Goal: Information Seeking & Learning: Learn about a topic

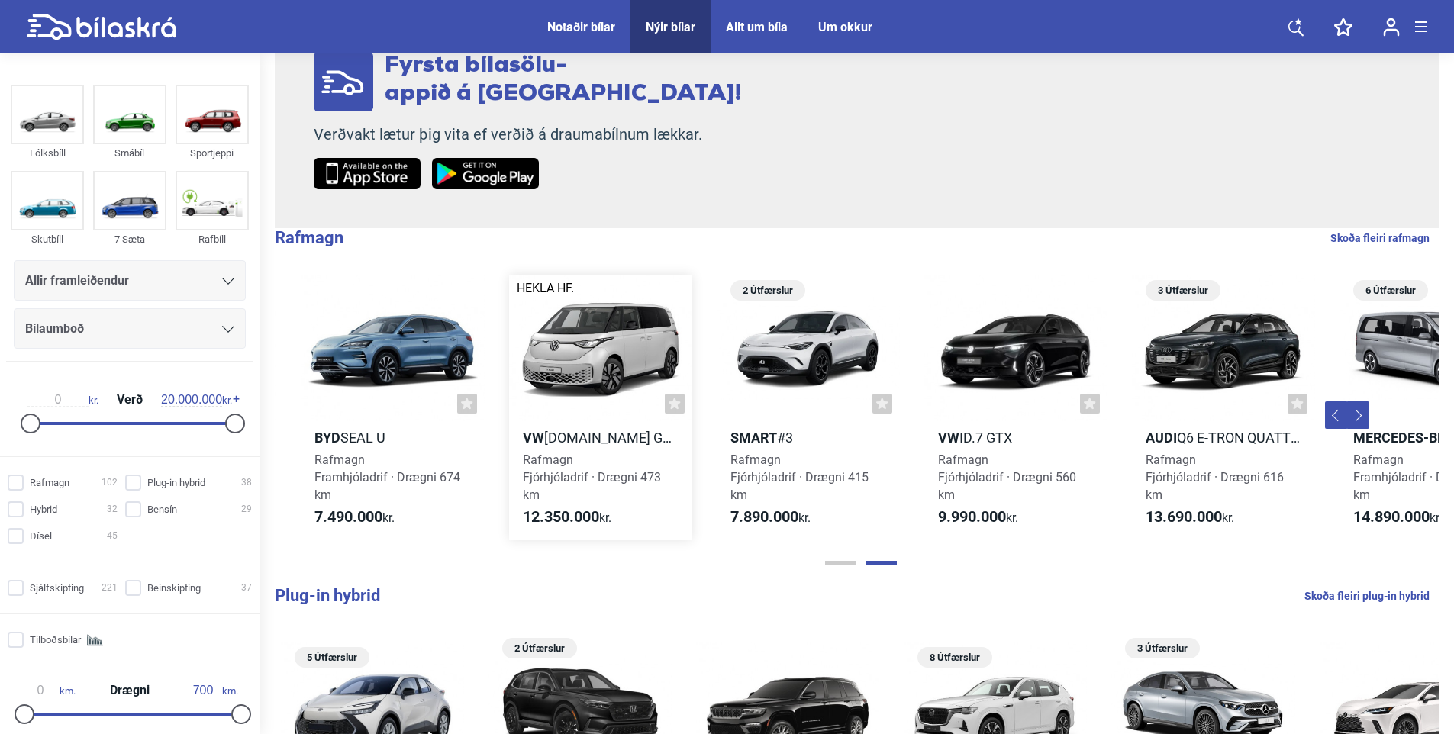
scroll to position [0, 822]
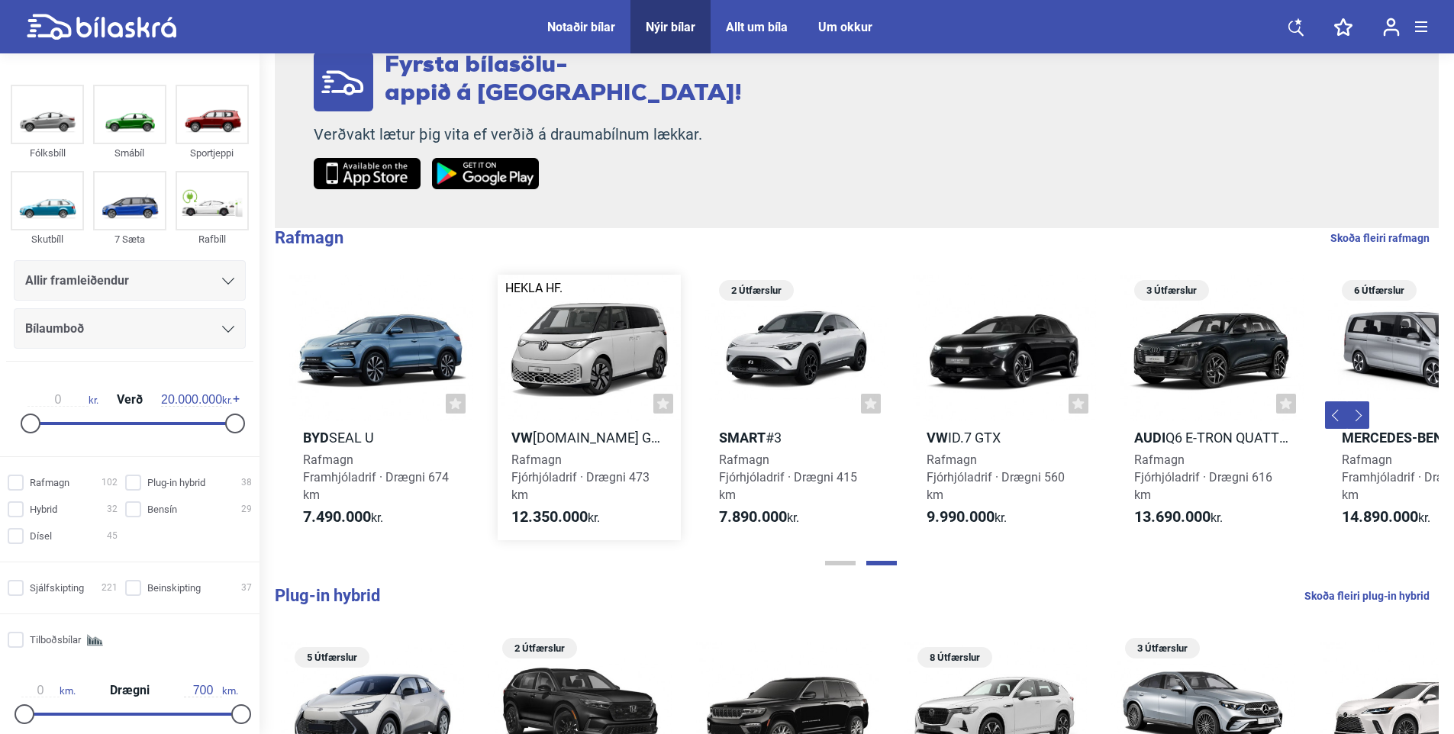
drag, startPoint x: 1239, startPoint y: 466, endPoint x: 590, endPoint y: 453, distance: 649.6
click at [590, 453] on div "Brimborg 2 Útfærslur Ford Puma rafbíll Rafmagn Framhjóladrif · Drægni 376 km 5.…" at bounding box center [485, 407] width 2077 height 296
click at [337, 437] on h2 "BYD Seal U" at bounding box center [380, 438] width 183 height 18
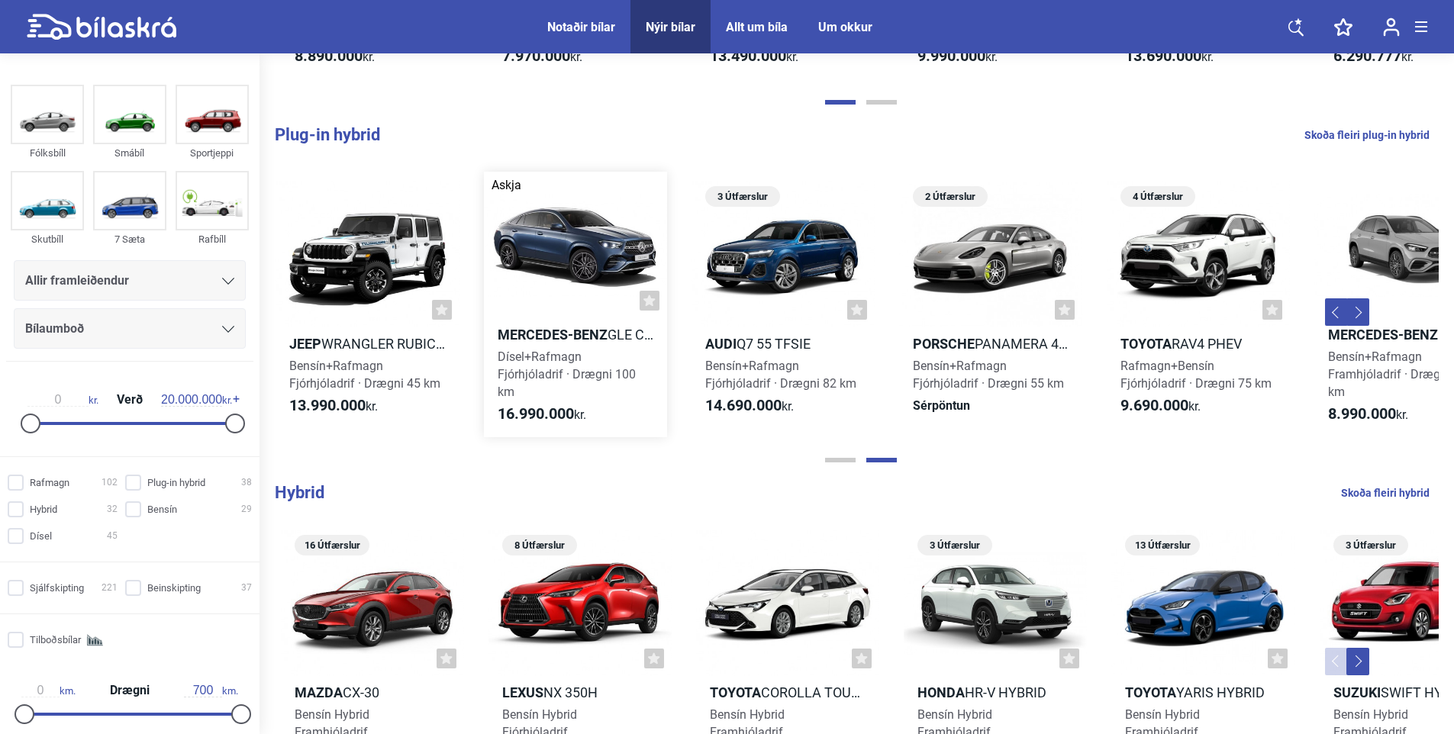
scroll to position [0, 893]
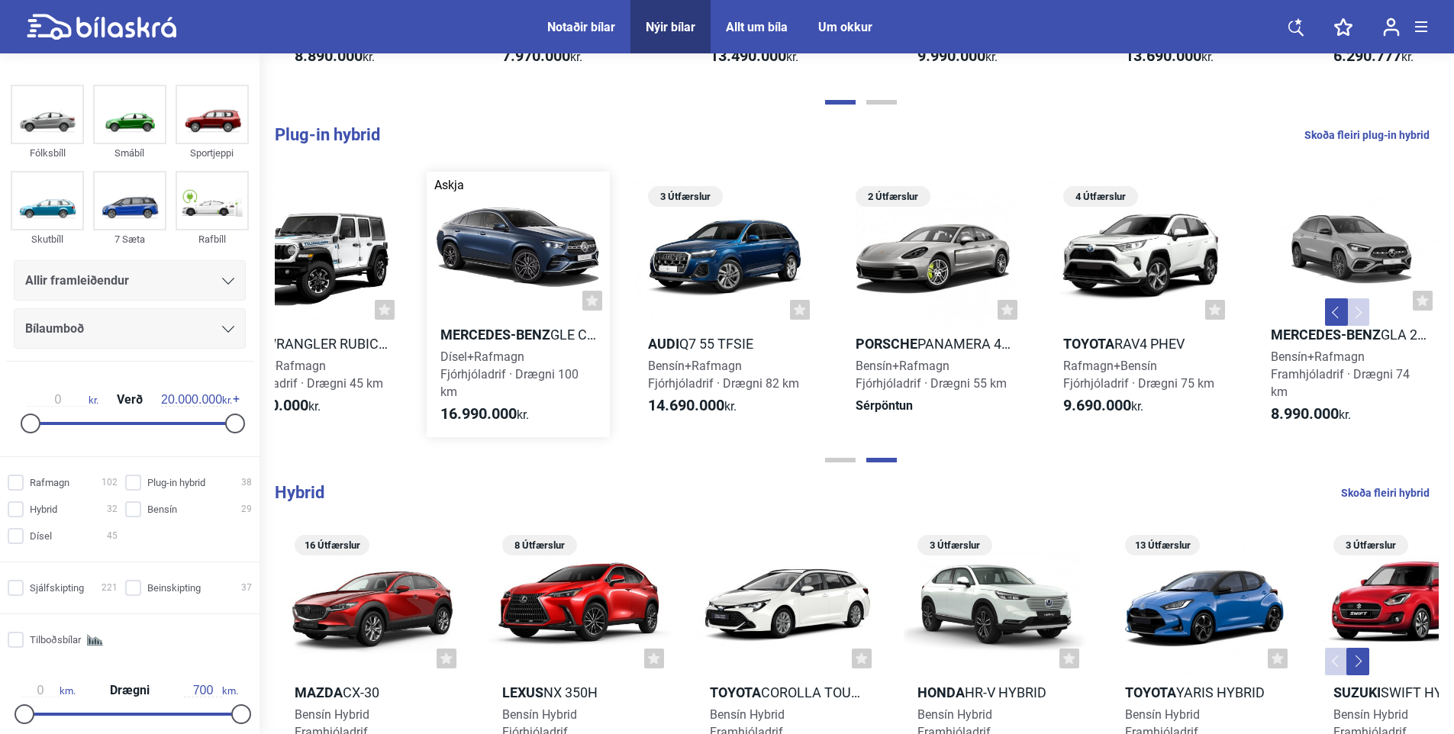
drag, startPoint x: 1380, startPoint y: 367, endPoint x: 506, endPoint y: 356, distance: 873.9
click at [506, 356] on span "Dísel+Rafmagn Fjórhjóladrif · Drægni 100 km" at bounding box center [509, 375] width 138 height 50
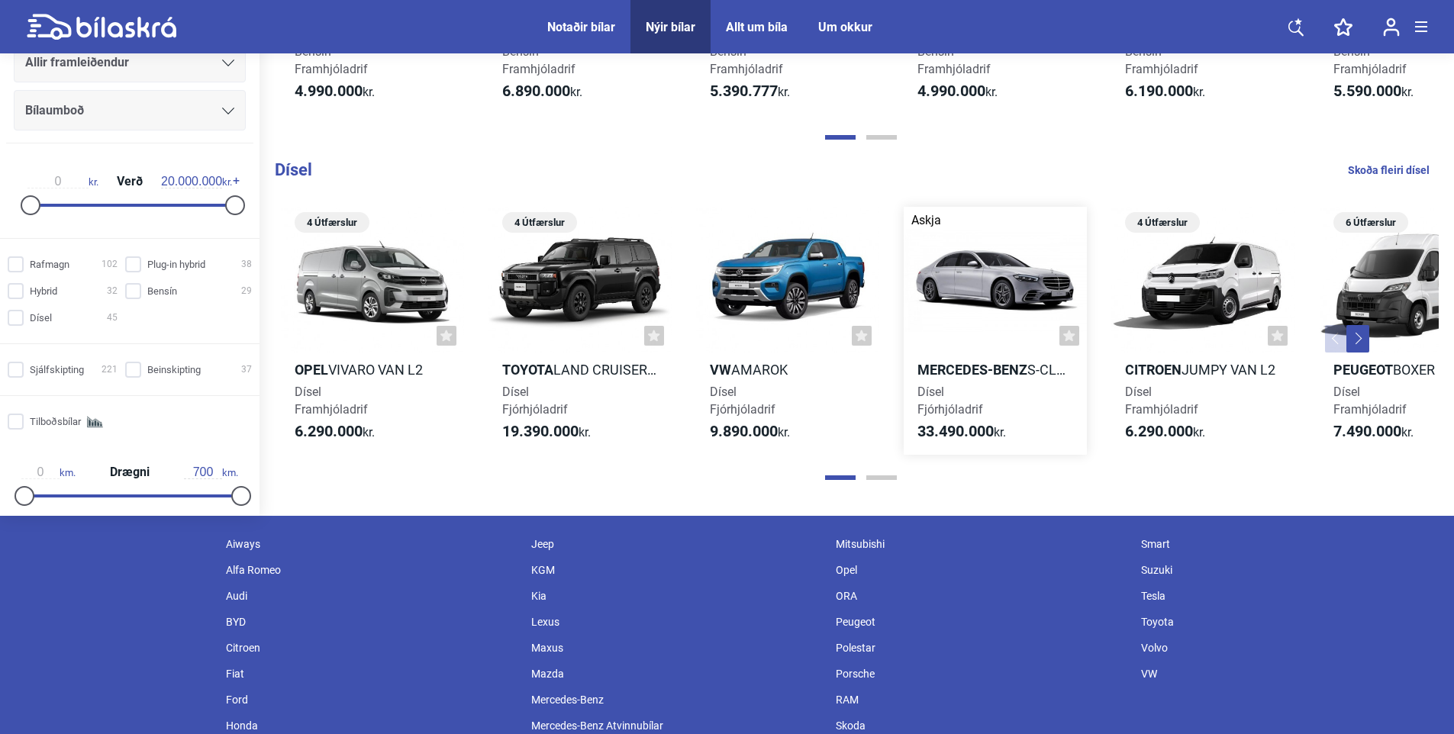
scroll to position [1771, 0]
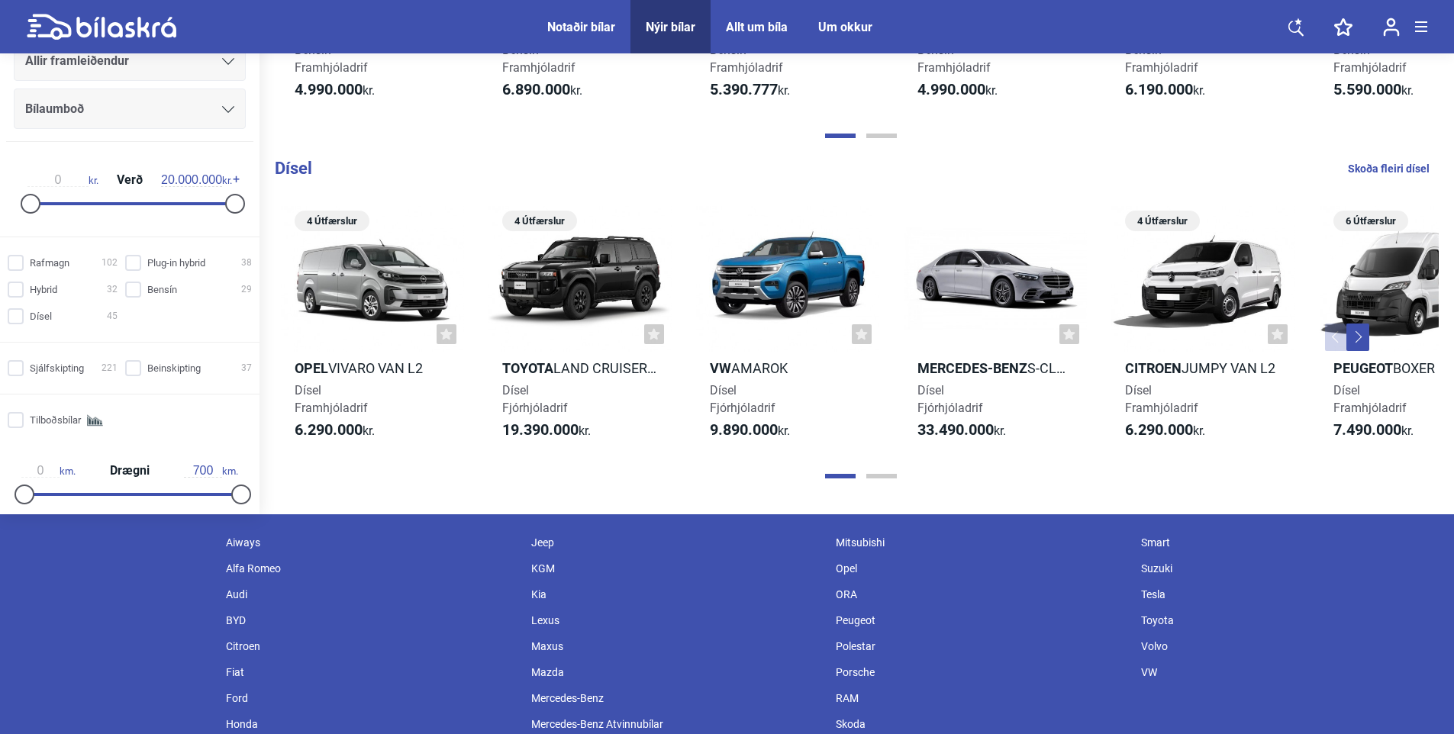
click at [1365, 332] on button "Next" at bounding box center [1357, 337] width 23 height 27
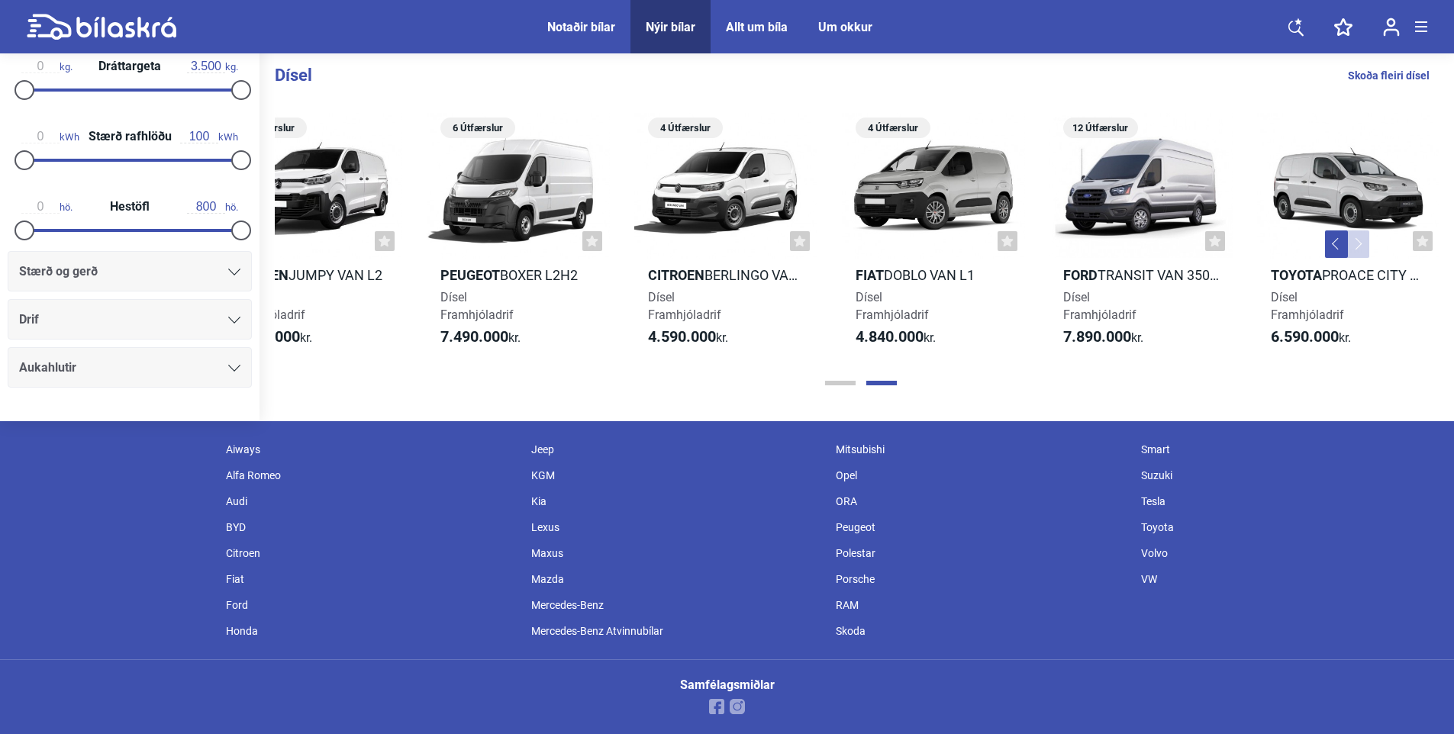
scroll to position [1866, 0]
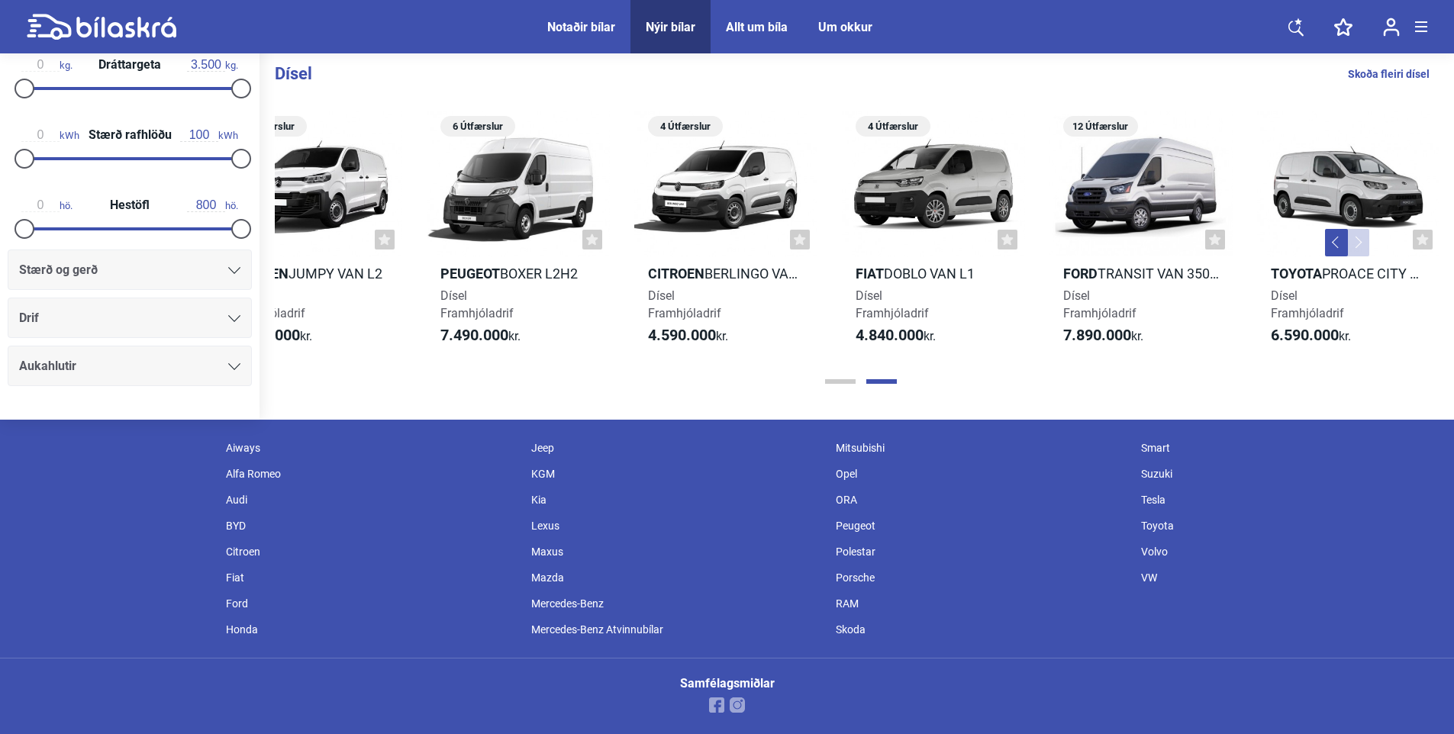
click at [239, 496] on div "Audi" at bounding box center [370, 500] width 305 height 26
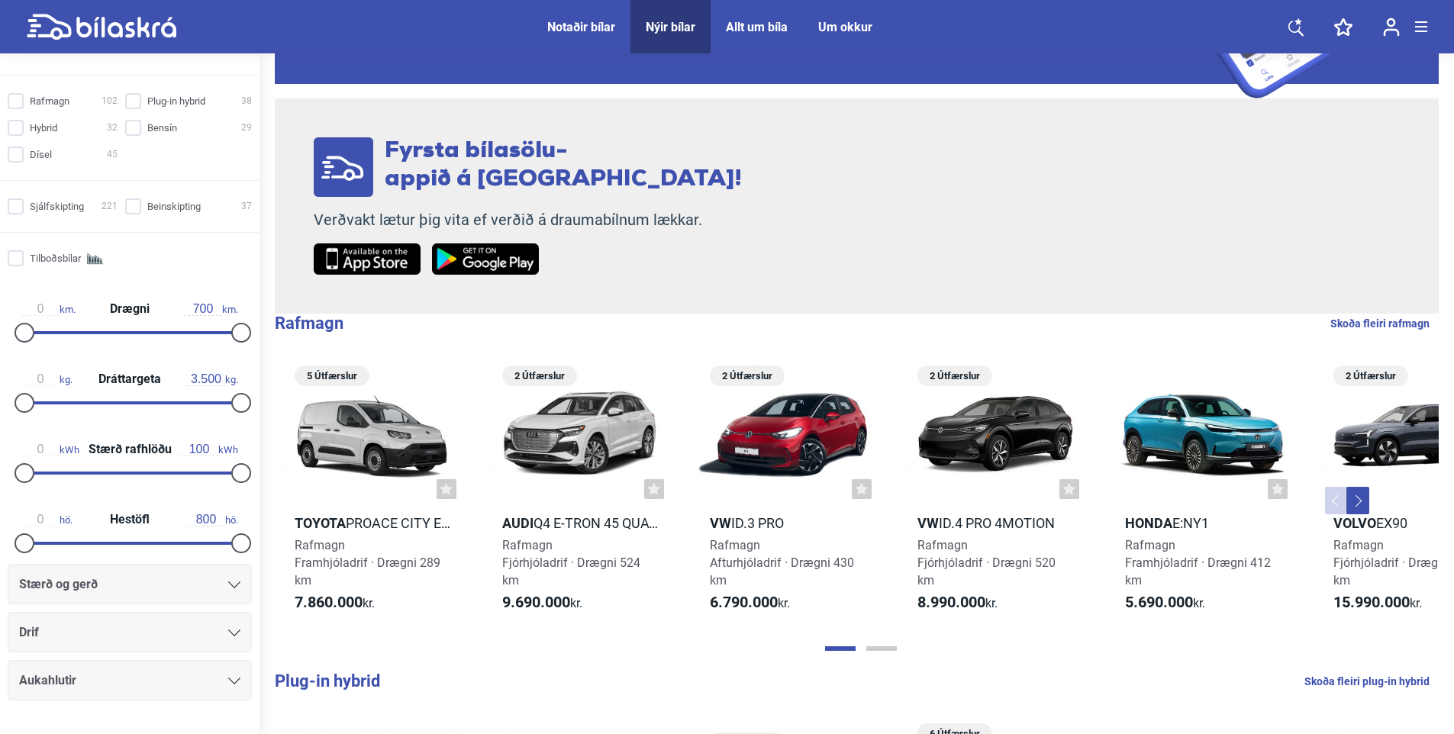
scroll to position [229, 0]
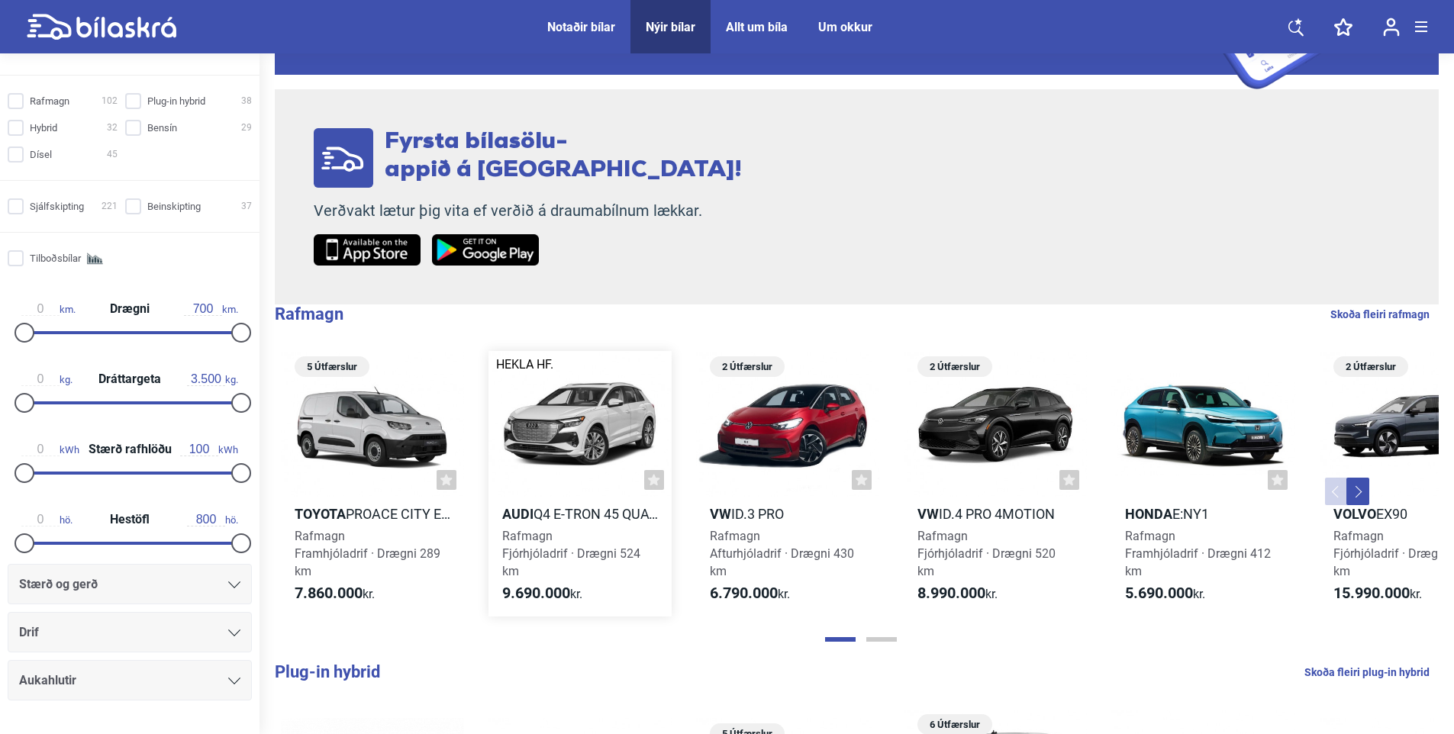
click at [543, 508] on h2 "Audi Q4 e-tron 45 Quattro" at bounding box center [579, 514] width 183 height 18
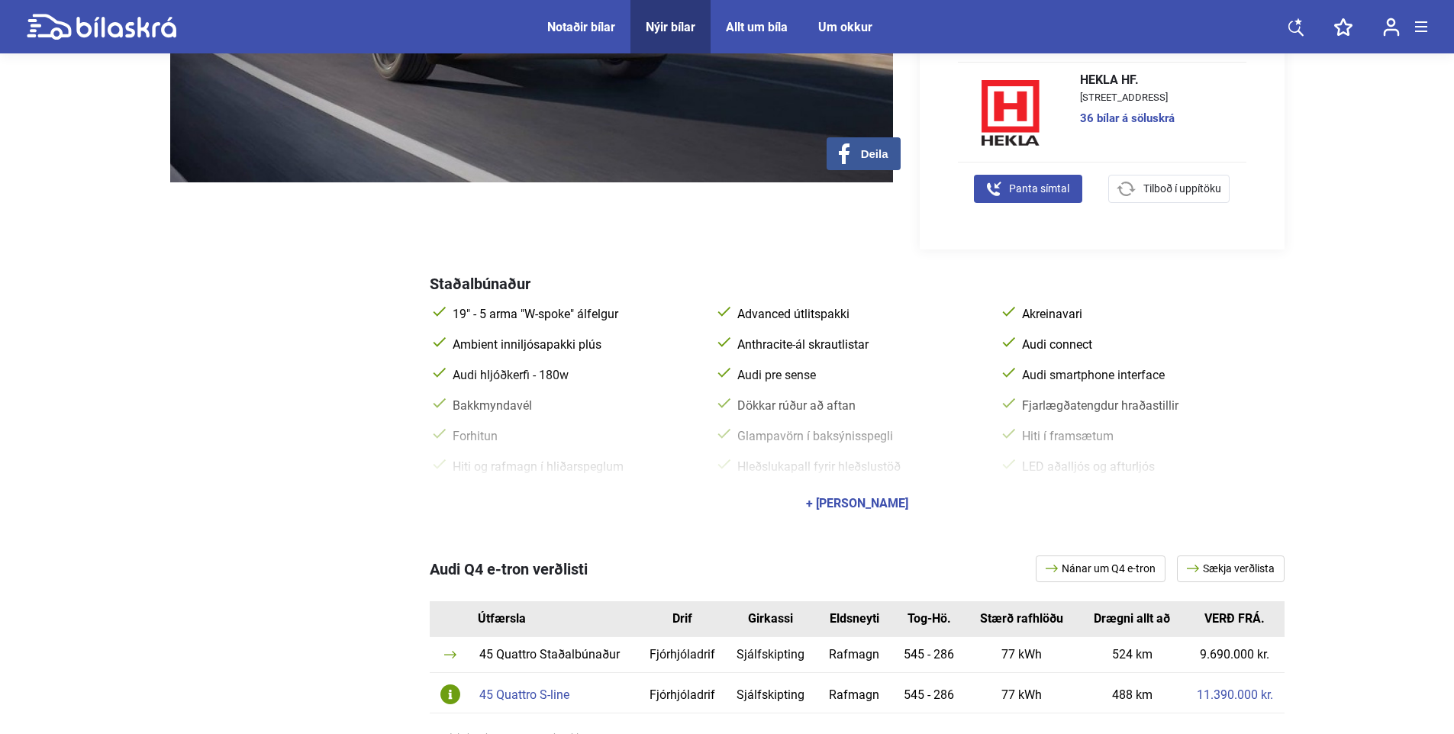
scroll to position [458, 0]
click at [509, 688] on div "45 Quattro S-line" at bounding box center [555, 694] width 152 height 12
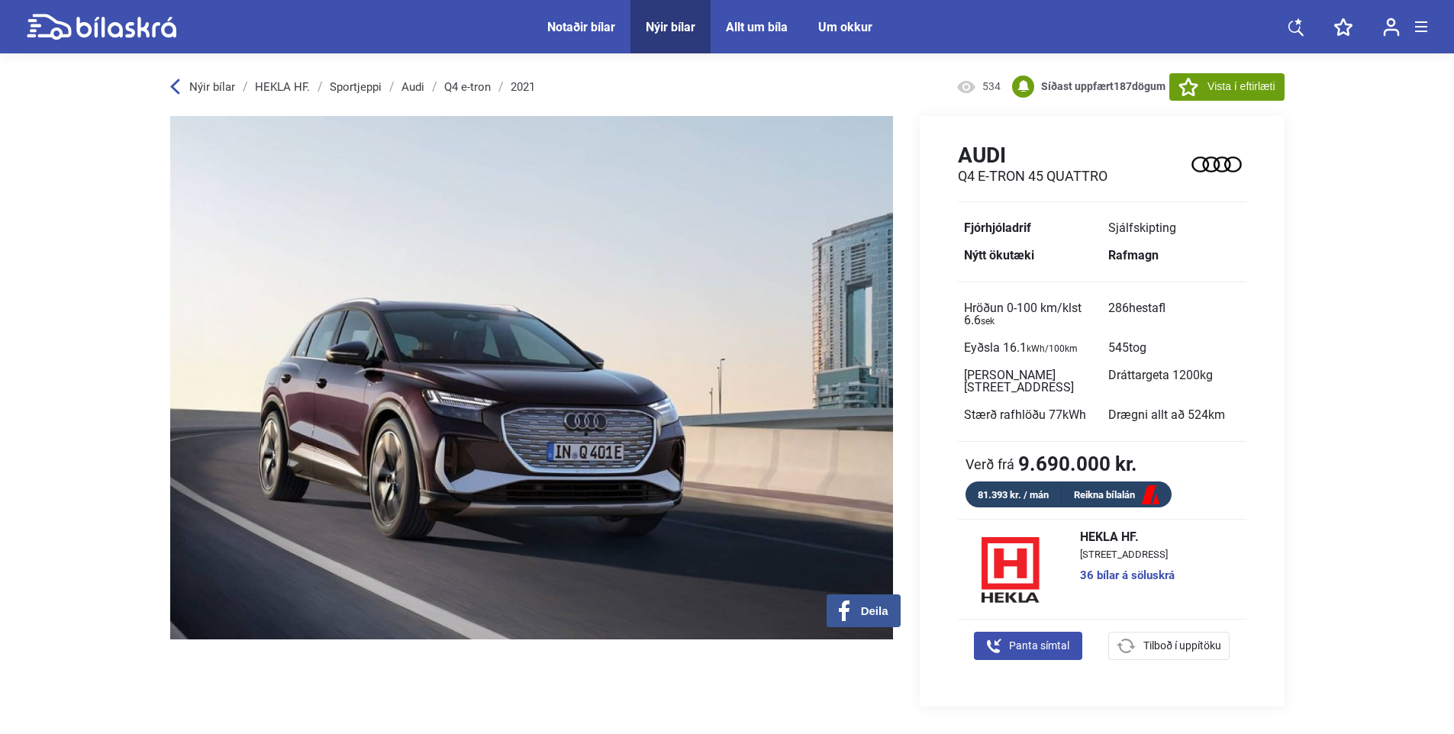
click at [765, 26] on div "Allt um bíla" at bounding box center [757, 27] width 62 height 15
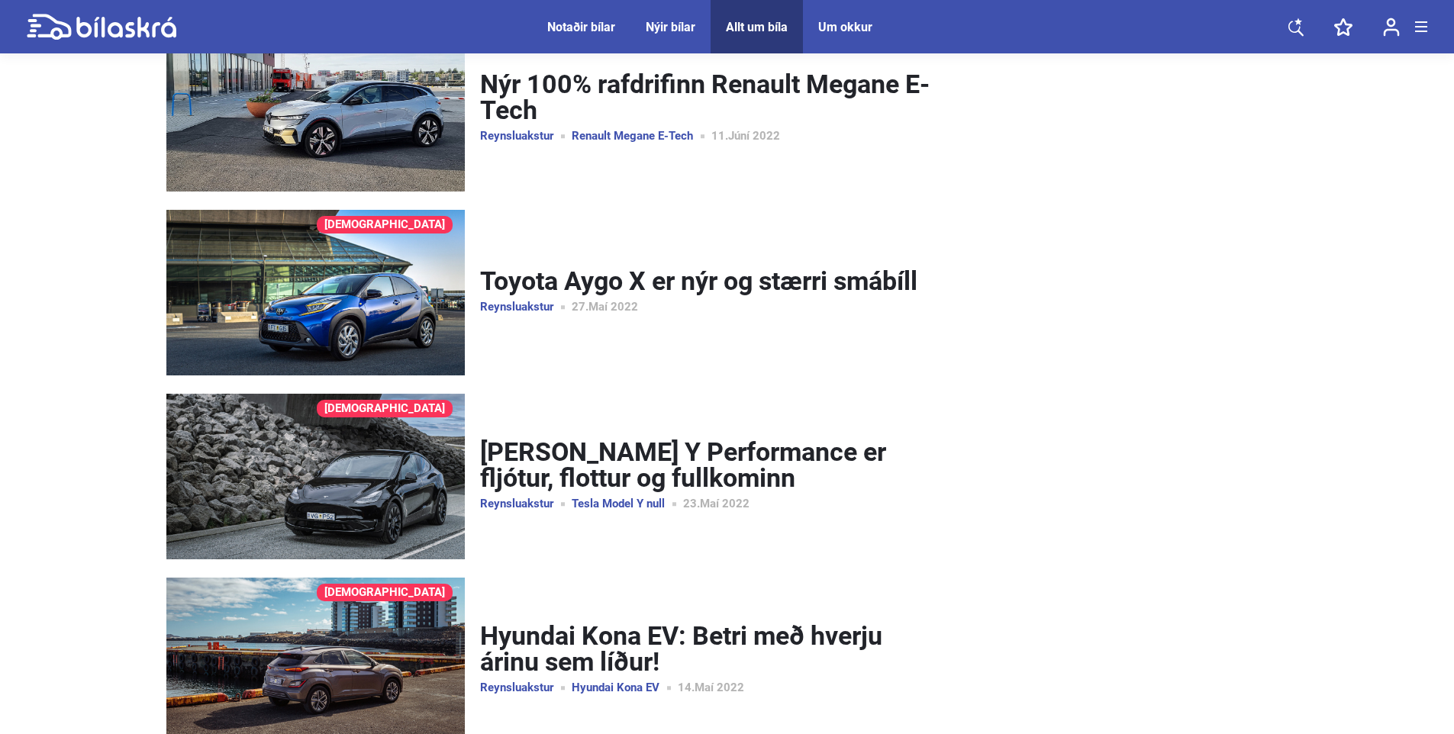
scroll to position [2157, 0]
